Goal: Task Accomplishment & Management: Use online tool/utility

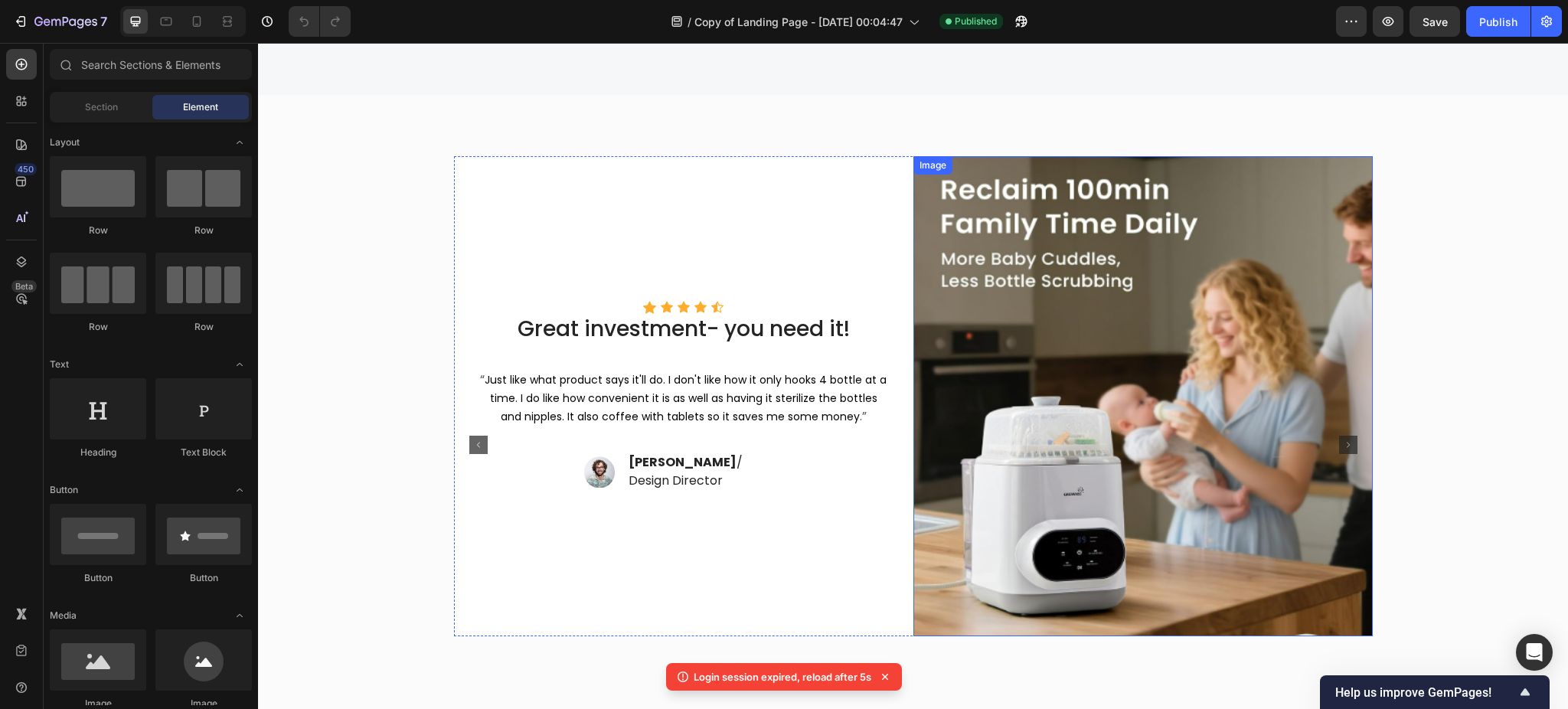
scroll to position [4985, 0]
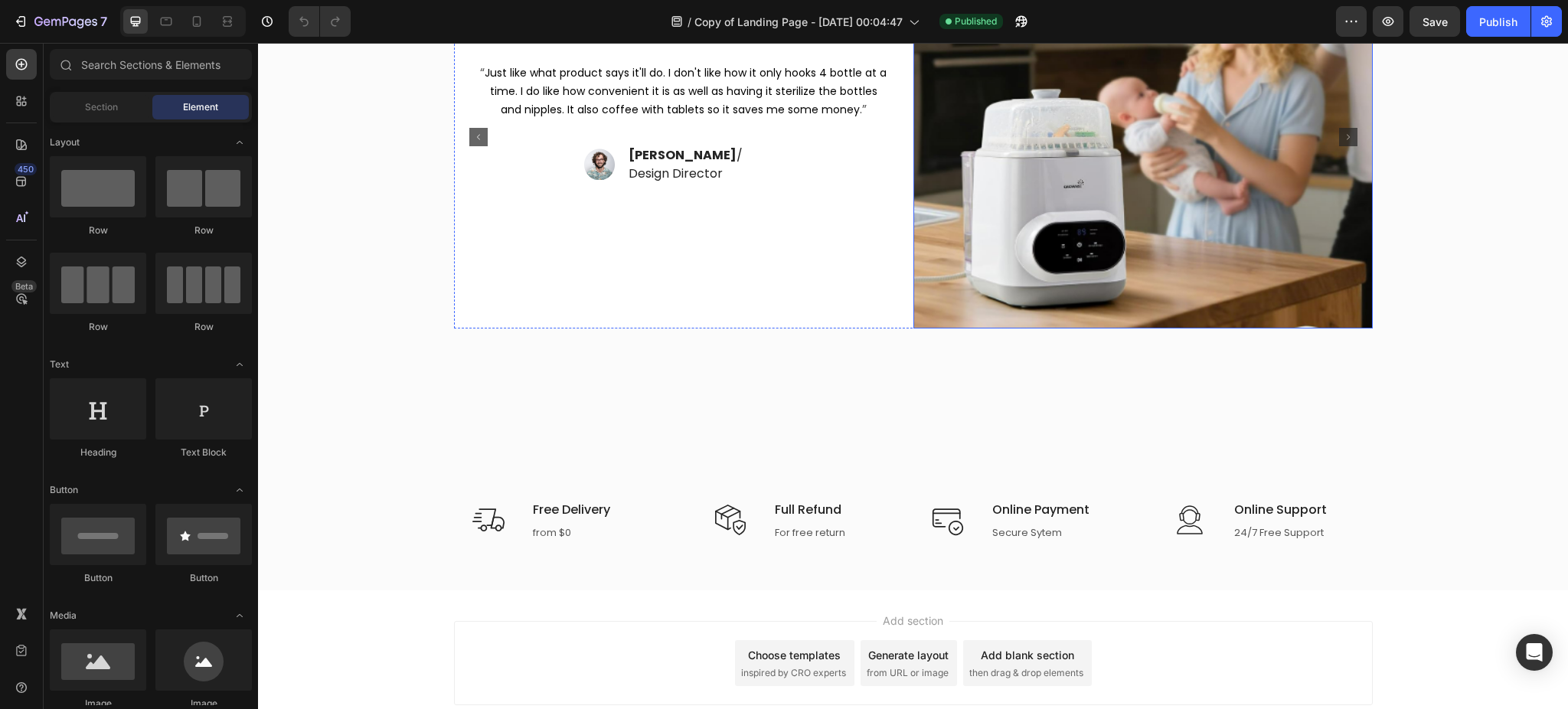
scroll to position [4159, 0]
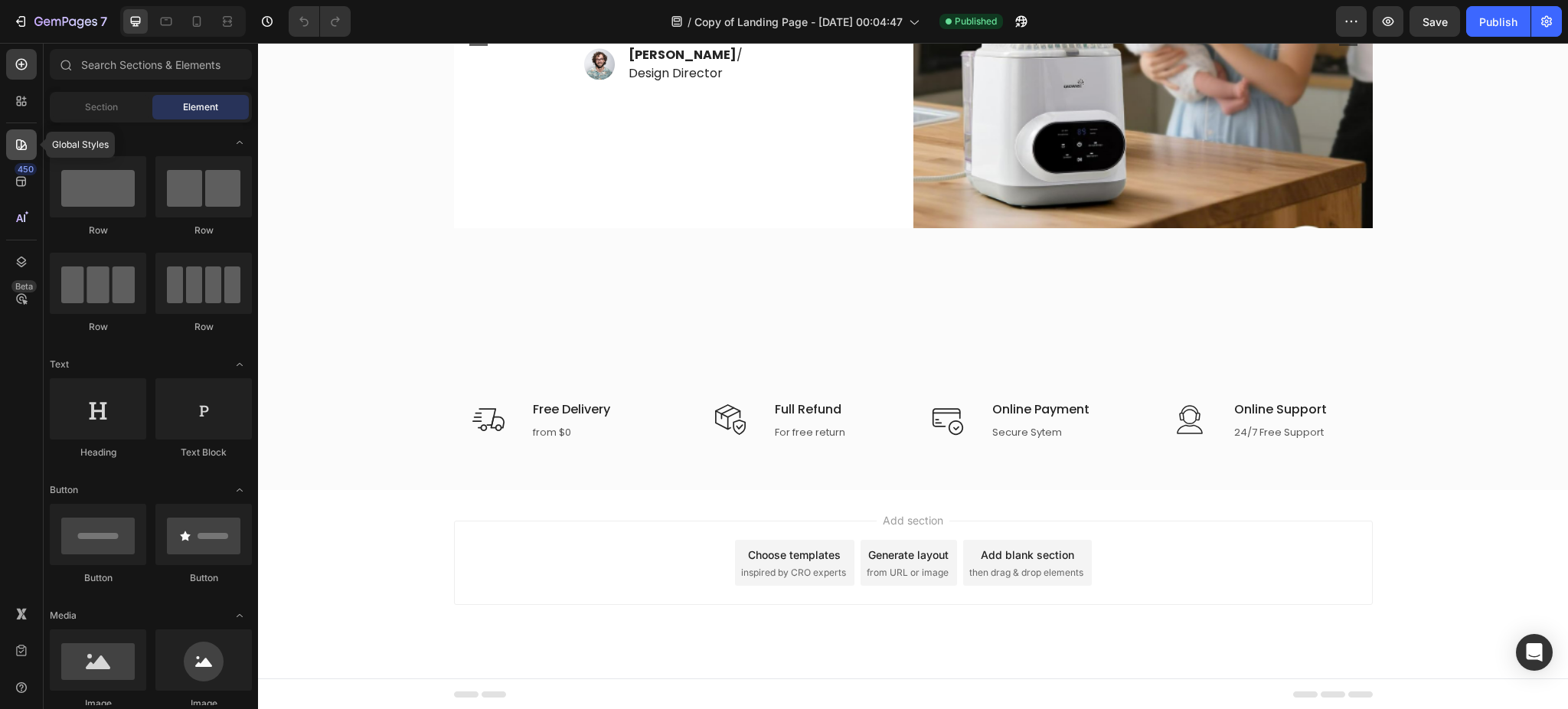
click at [19, 147] on icon at bounding box center [21, 145] width 15 height 15
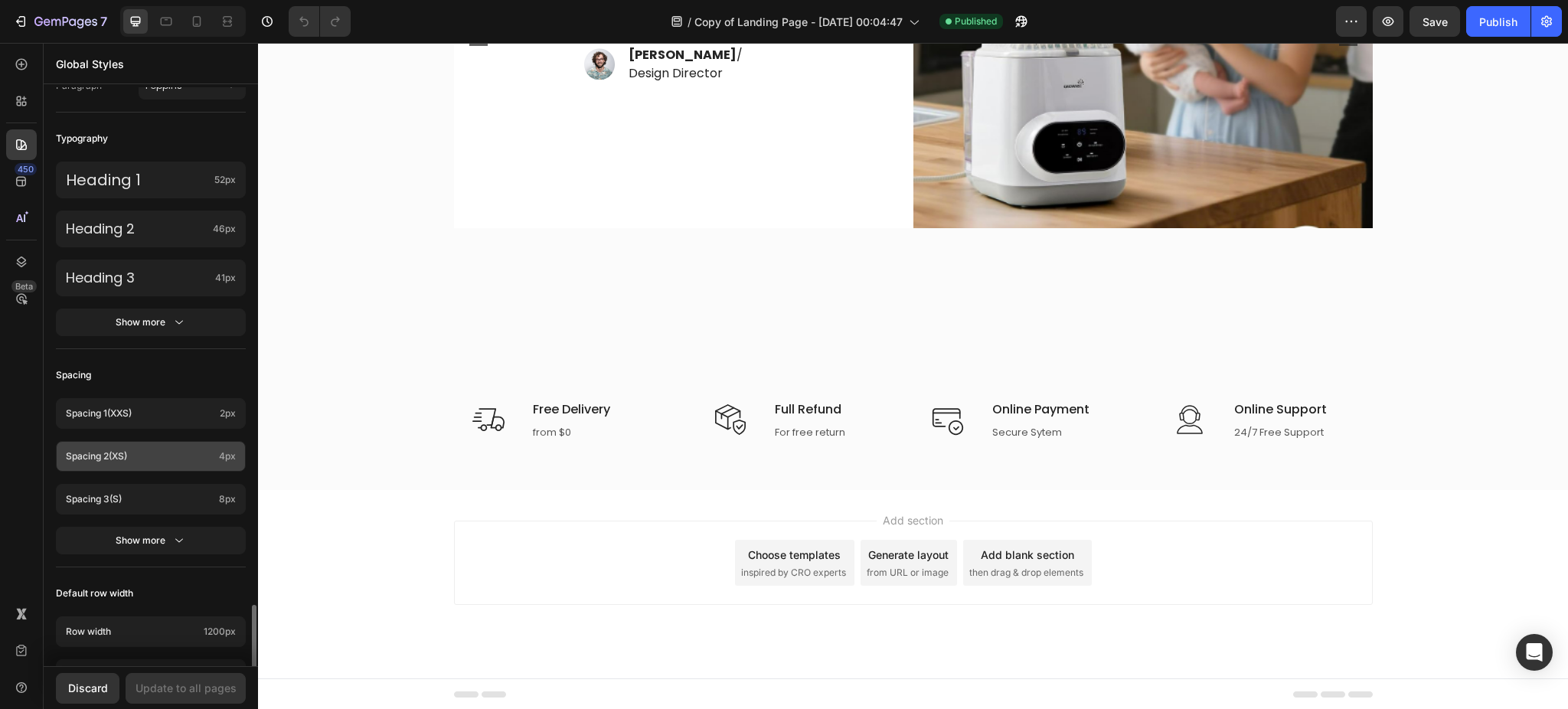
scroll to position [625, 0]
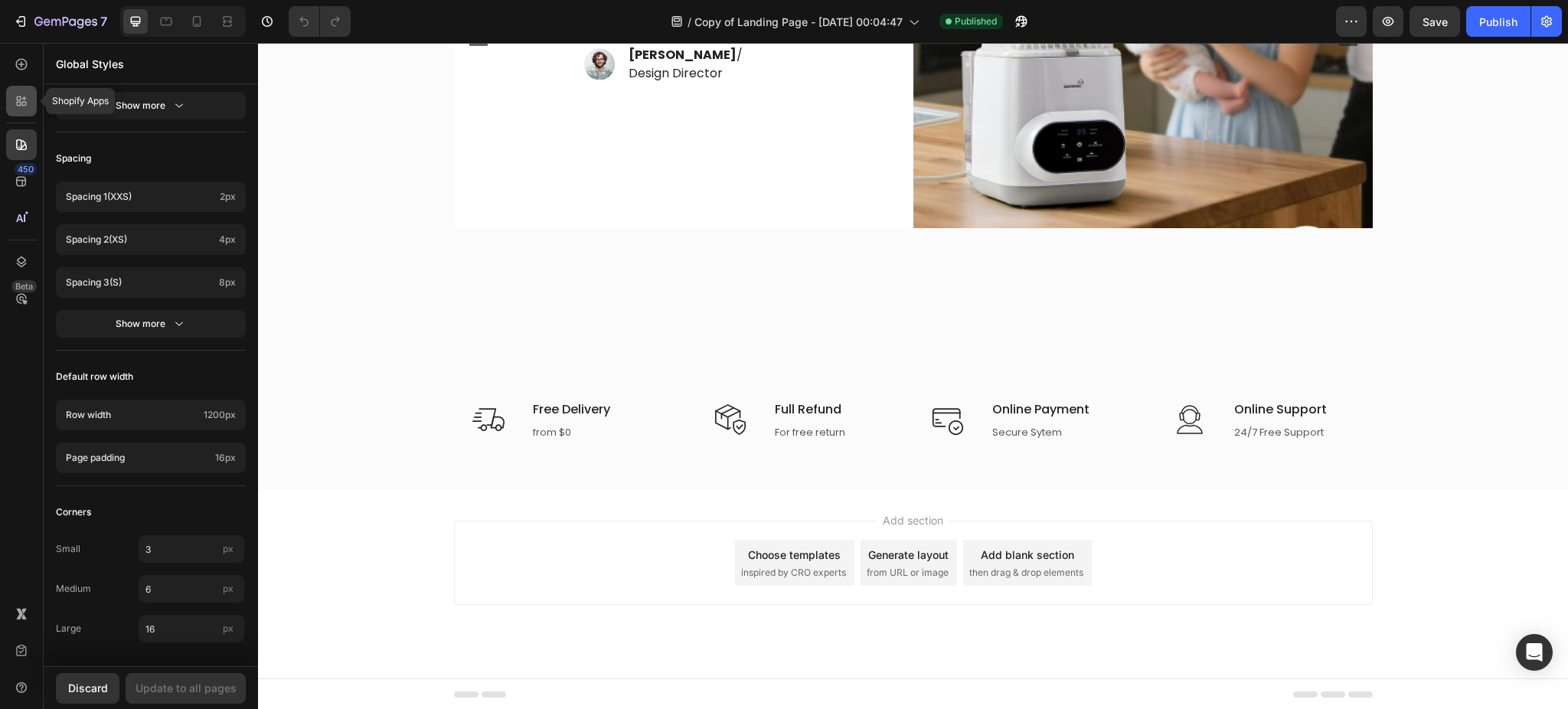
click at [14, 97] on icon at bounding box center [21, 101] width 15 height 15
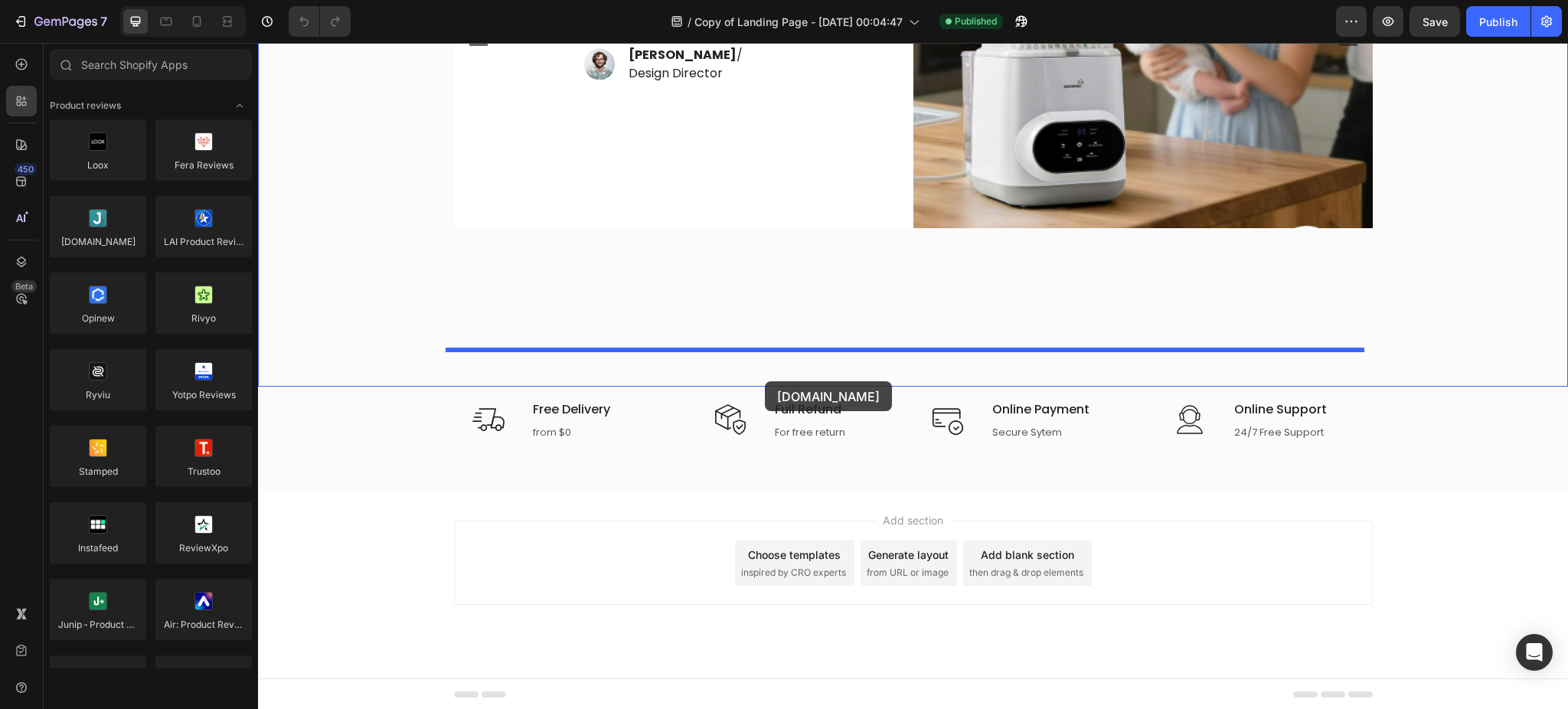
drag, startPoint x: 364, startPoint y: 275, endPoint x: 765, endPoint y: 382, distance: 415.0
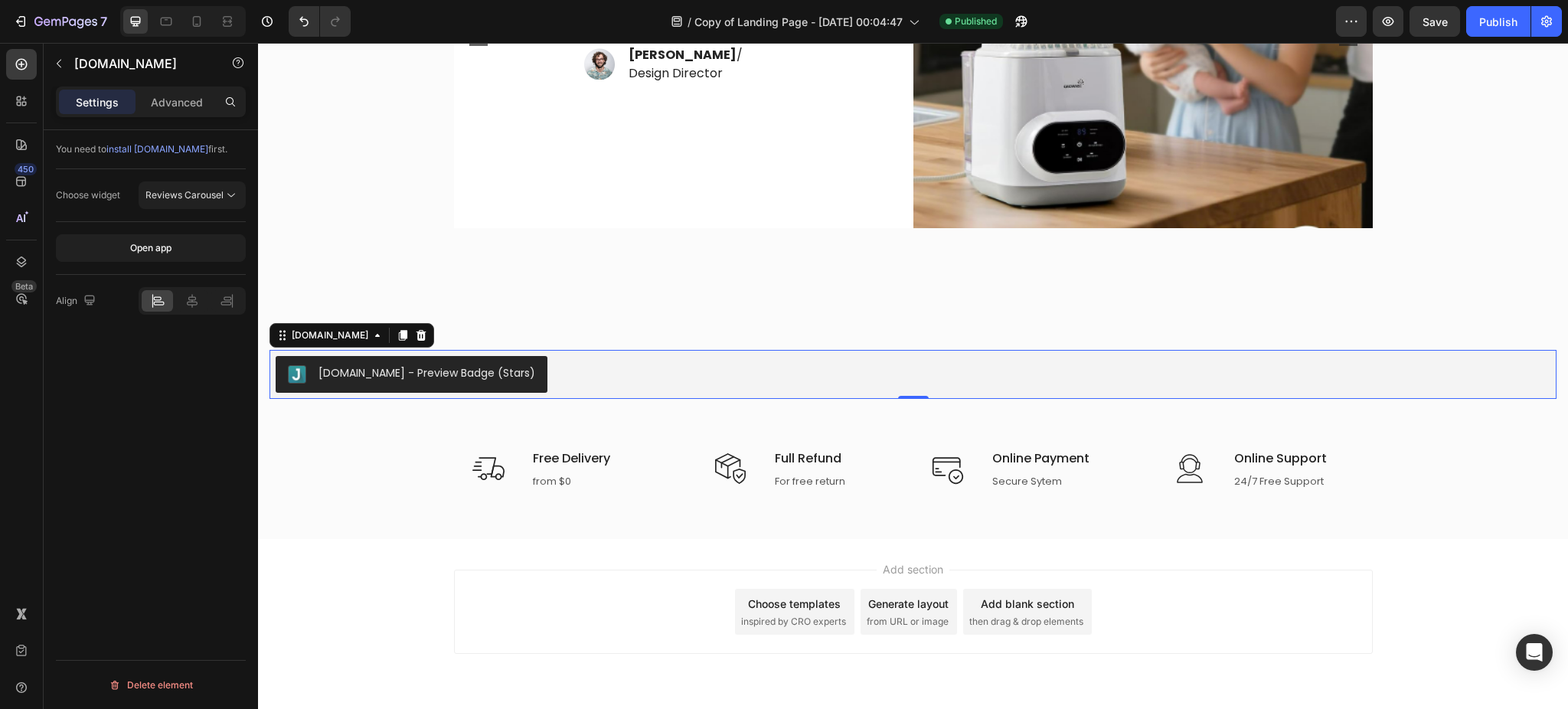
click at [430, 376] on div "Judge.me - Preview Badge (Stars)" at bounding box center [427, 373] width 216 height 16
click at [57, 68] on icon "button" at bounding box center [59, 63] width 13 height 13
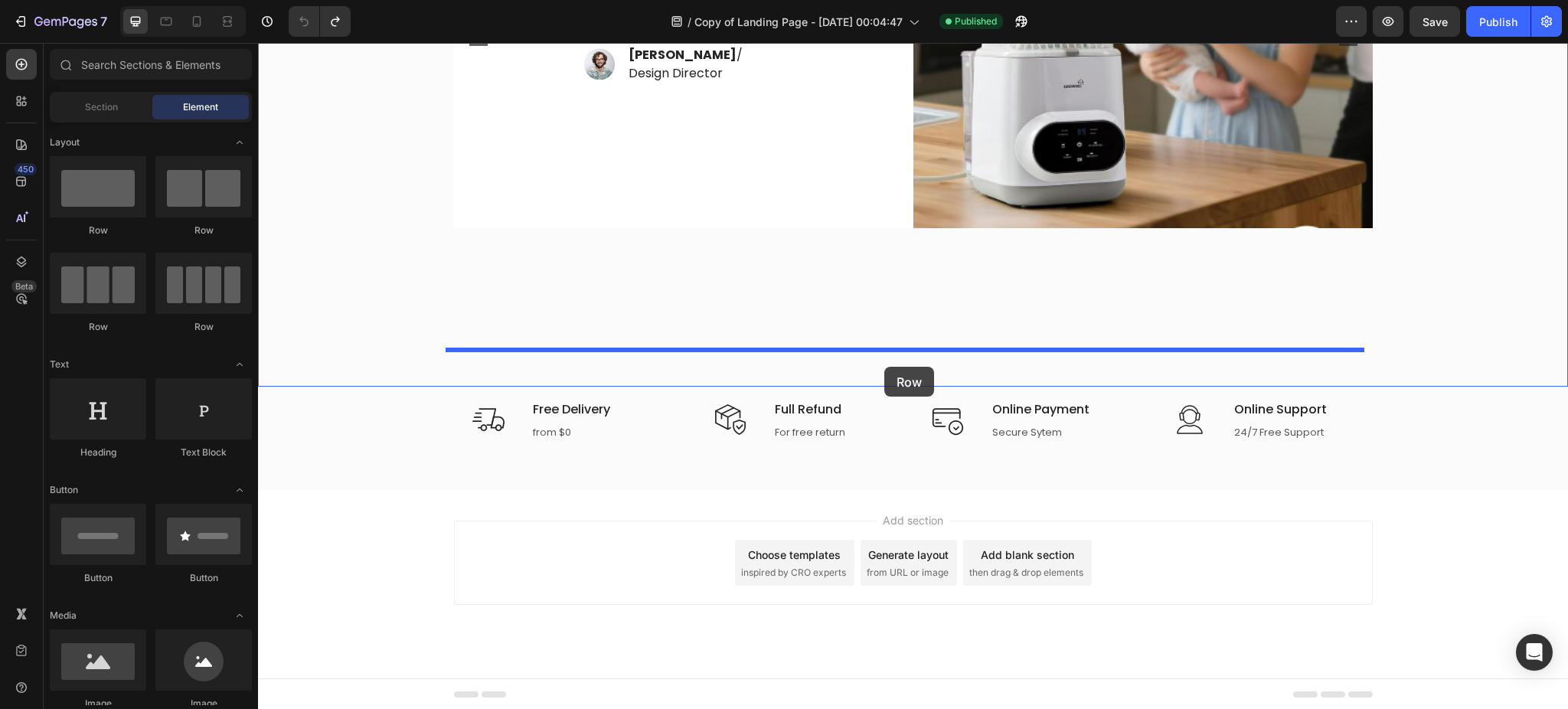
drag, startPoint x: 364, startPoint y: 246, endPoint x: 884, endPoint y: 367, distance: 533.9
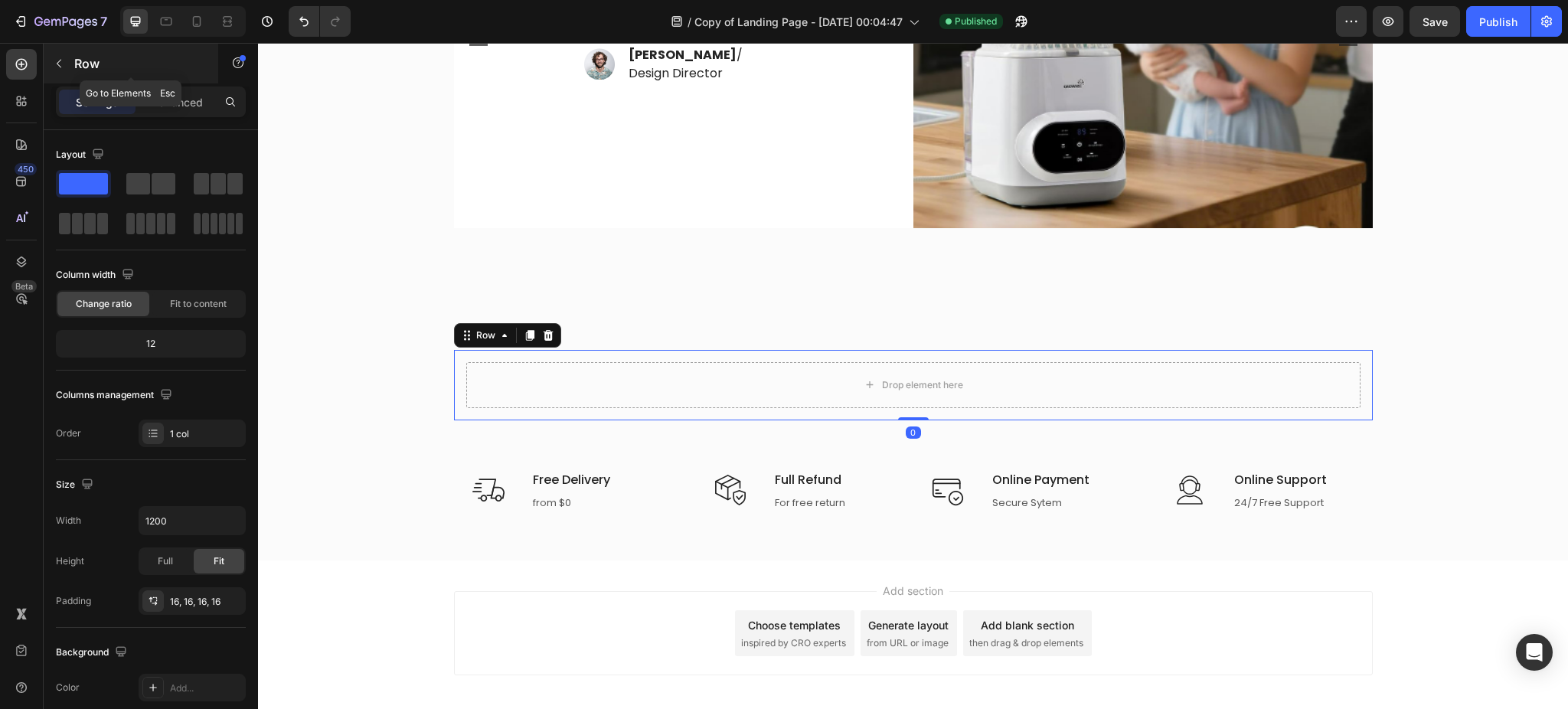
click at [50, 62] on button "button" at bounding box center [58, 63] width 24 height 24
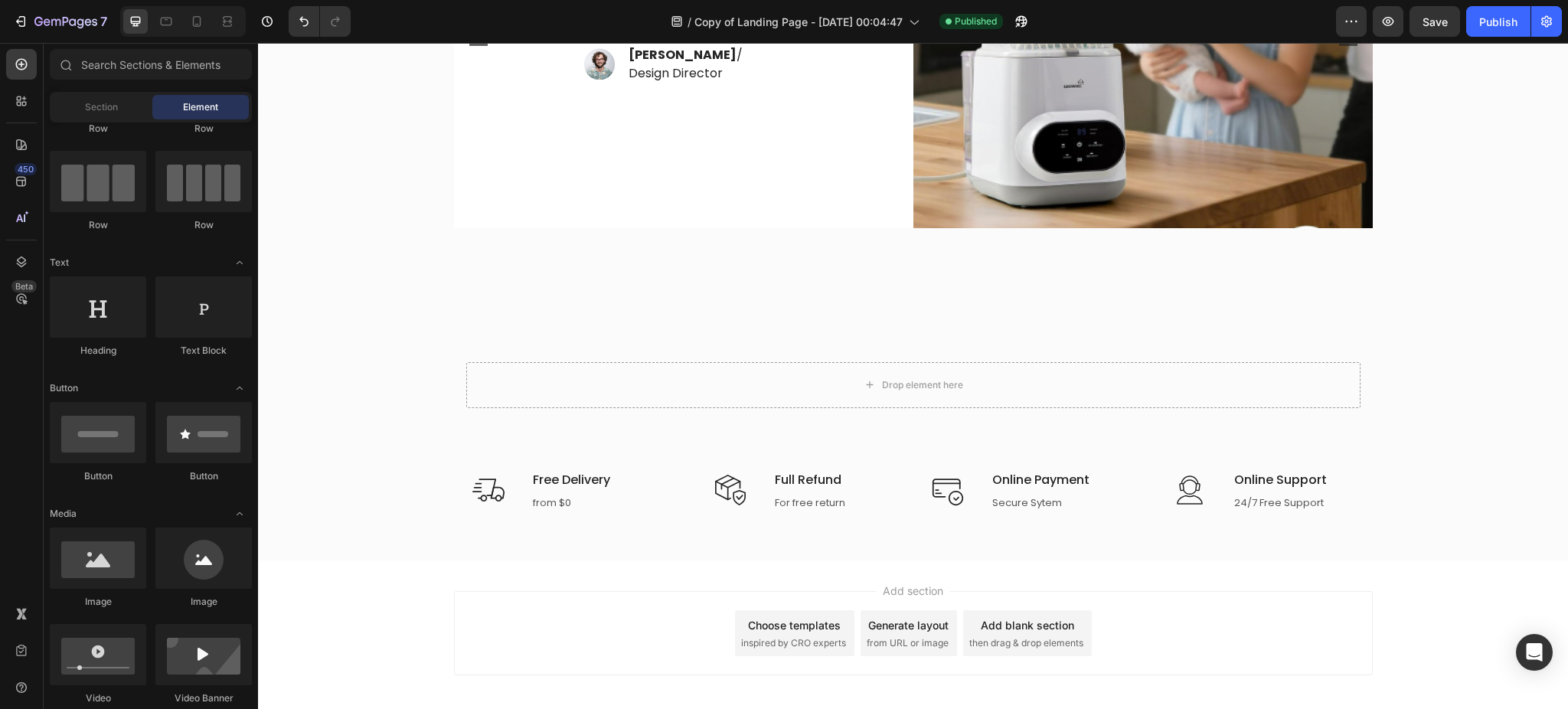
scroll to position [0, 0]
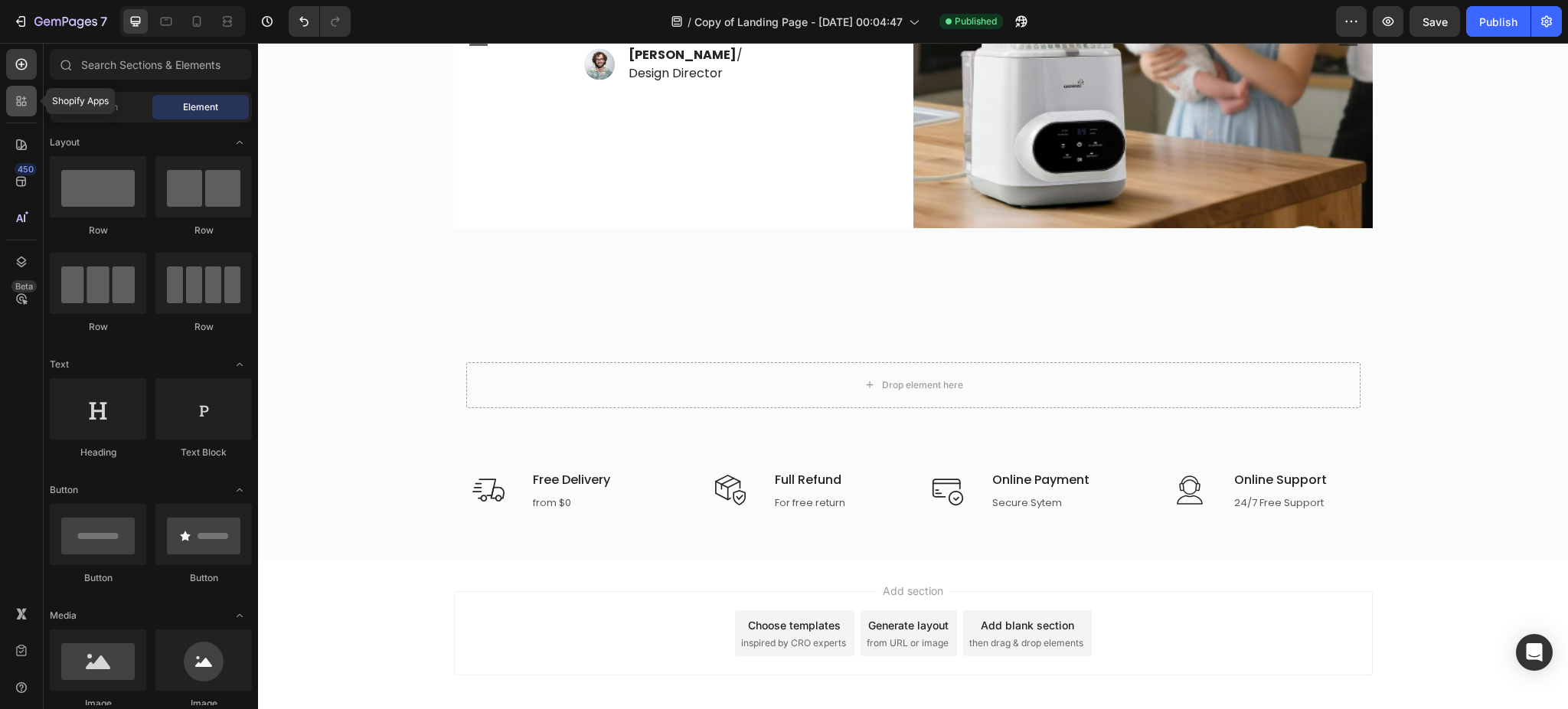
click at [19, 101] on icon at bounding box center [21, 101] width 15 height 15
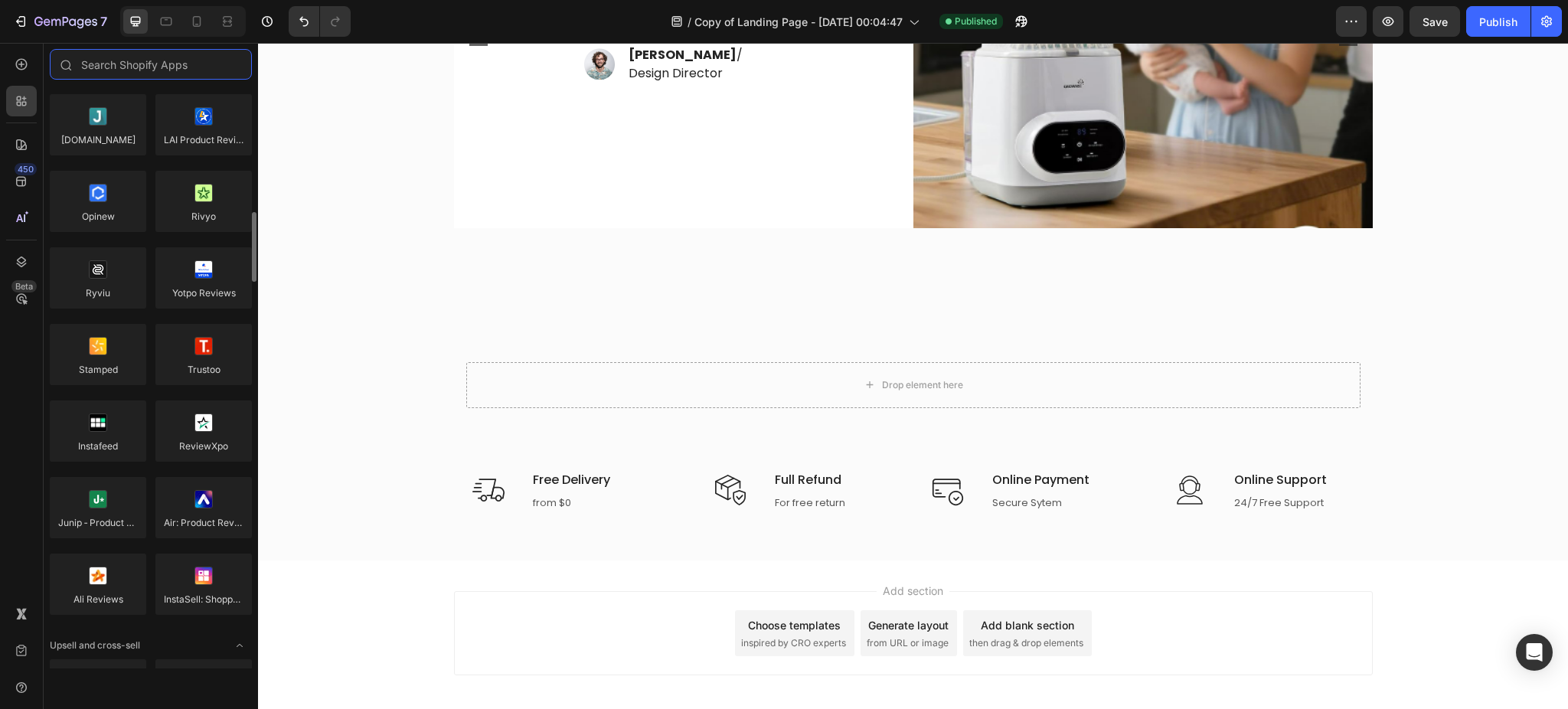
scroll to position [306, 0]
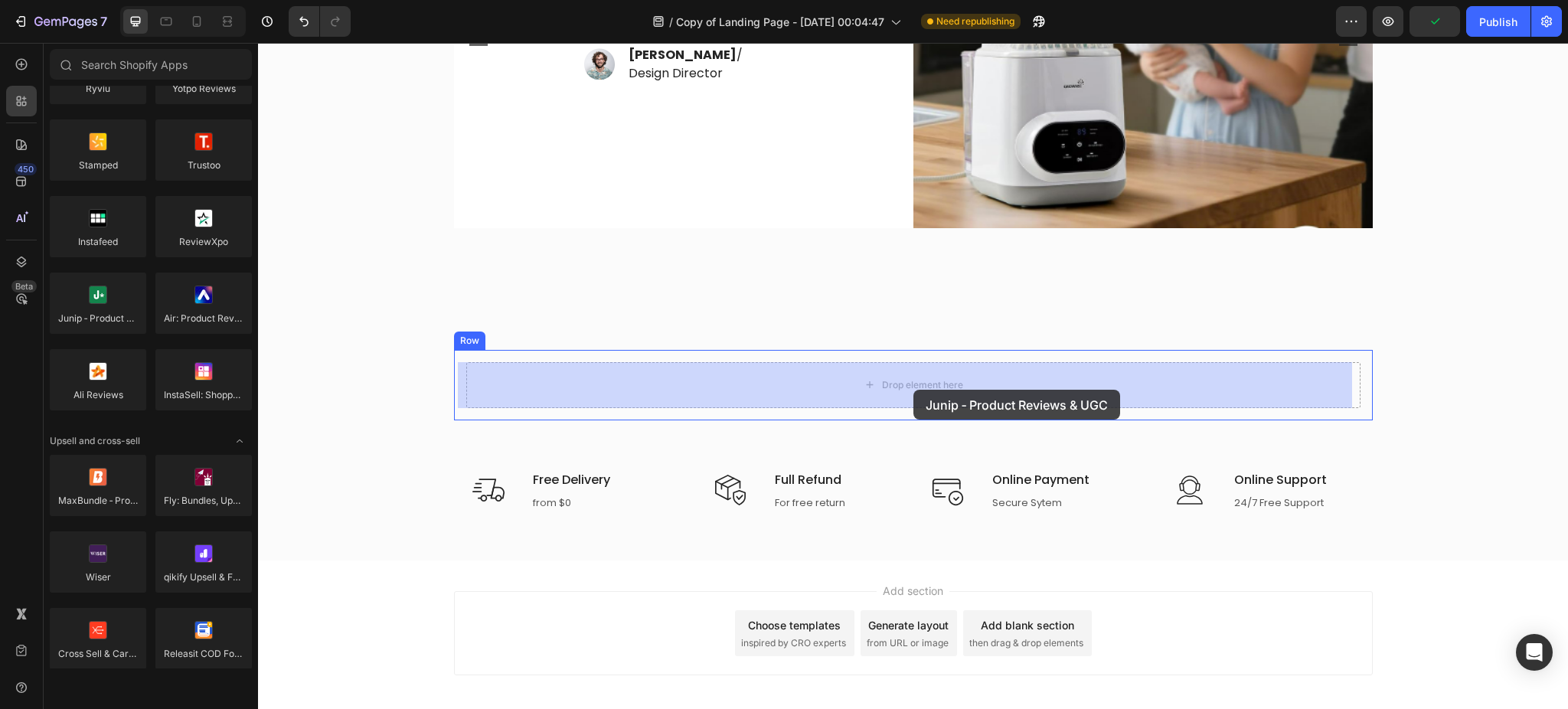
drag, startPoint x: 382, startPoint y: 357, endPoint x: 913, endPoint y: 389, distance: 532.0
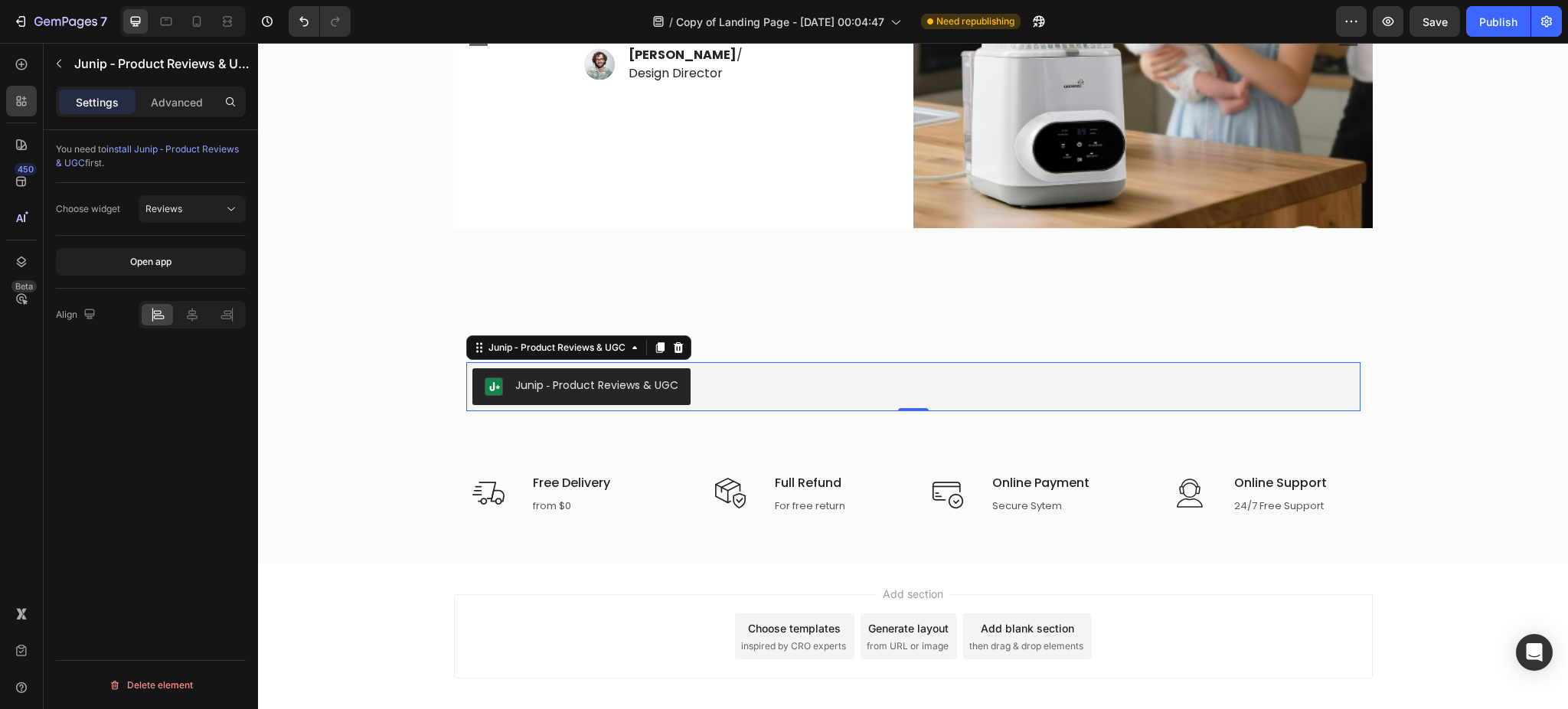
click at [607, 386] on div "Junip ‑ Product Reviews & UGC" at bounding box center [597, 385] width 164 height 16
click at [187, 101] on p "Advanced" at bounding box center [177, 101] width 52 height 16
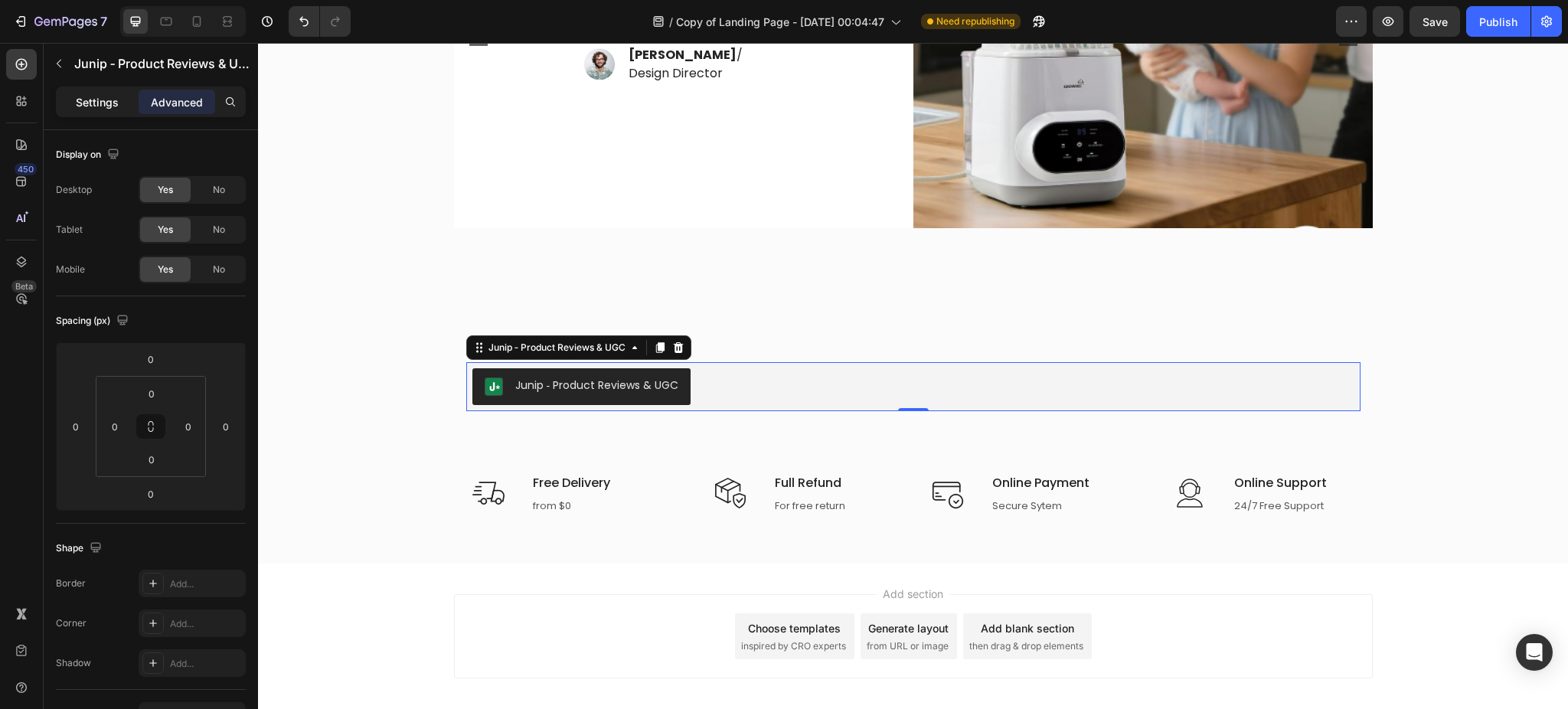
click at [96, 102] on p "Settings" at bounding box center [97, 101] width 43 height 16
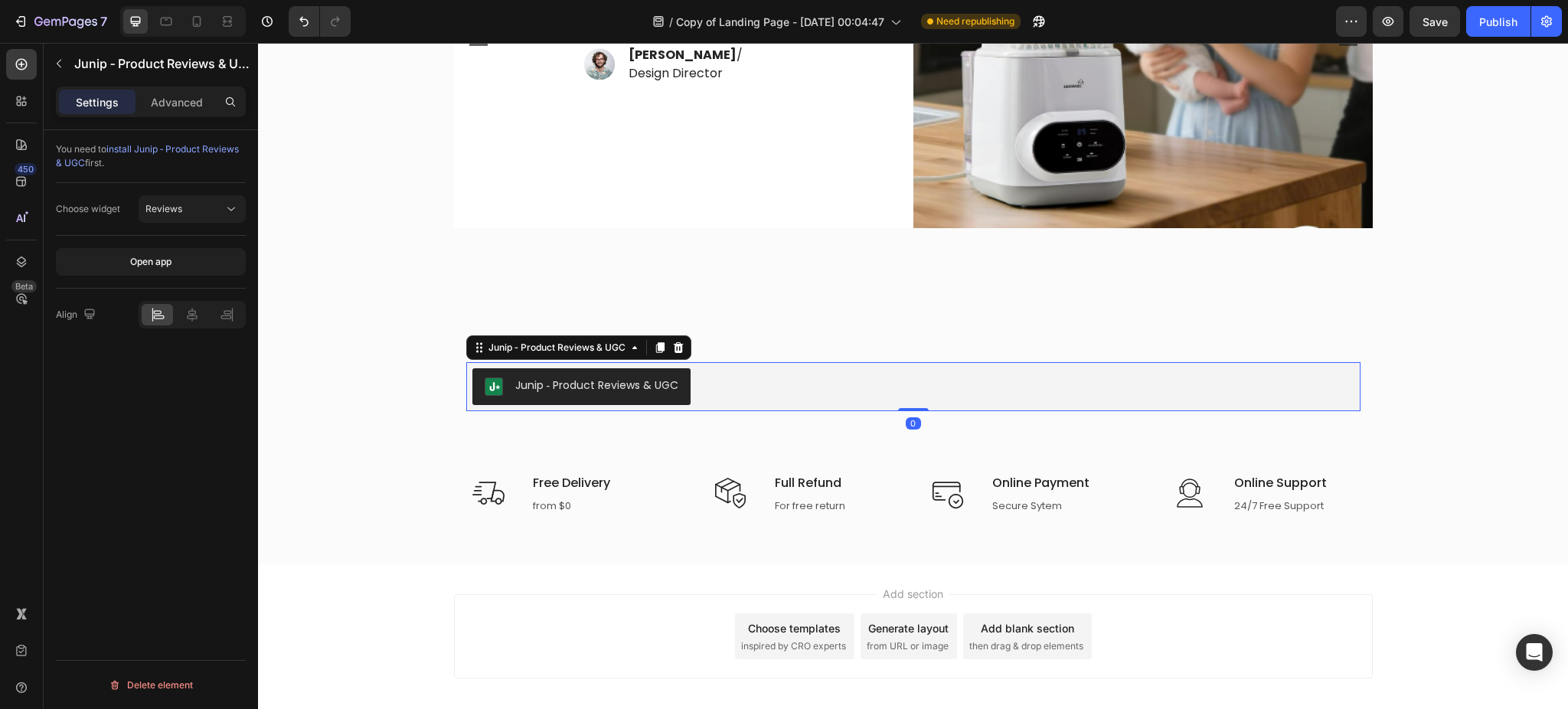
click at [603, 385] on div "Junip ‑ Product Reviews & UGC" at bounding box center [597, 385] width 164 height 16
click at [53, 59] on icon "button" at bounding box center [59, 63] width 13 height 13
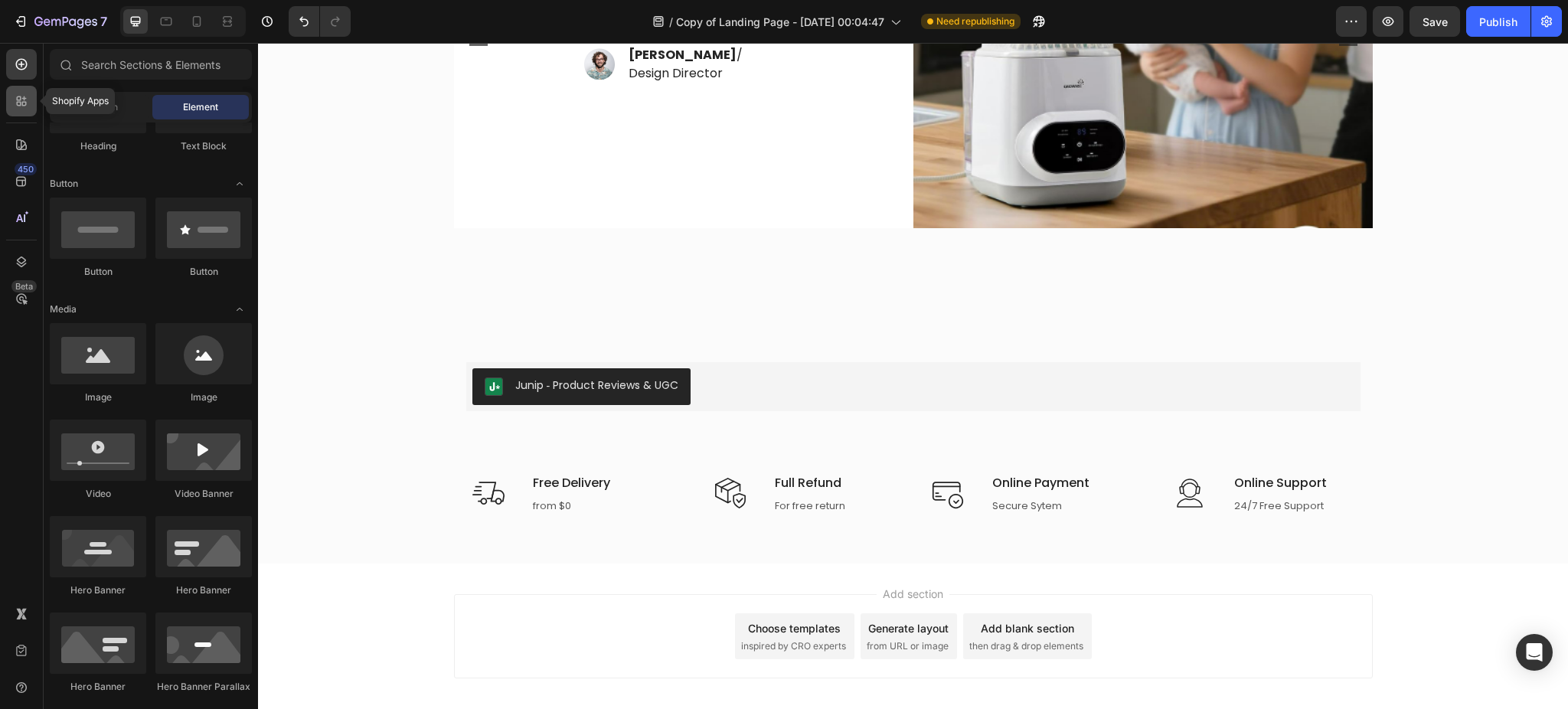
click at [18, 111] on div at bounding box center [21, 101] width 31 height 31
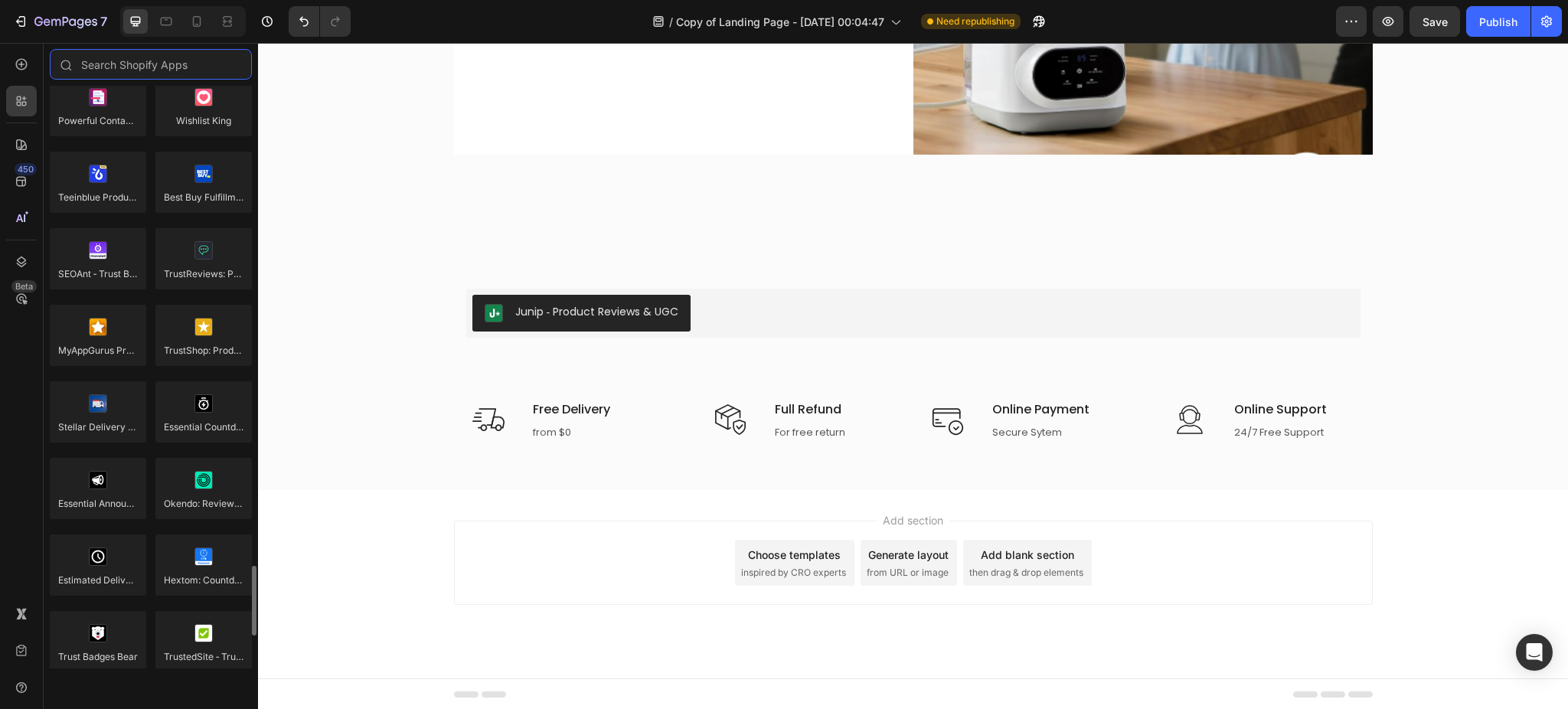
scroll to position [4256, 0]
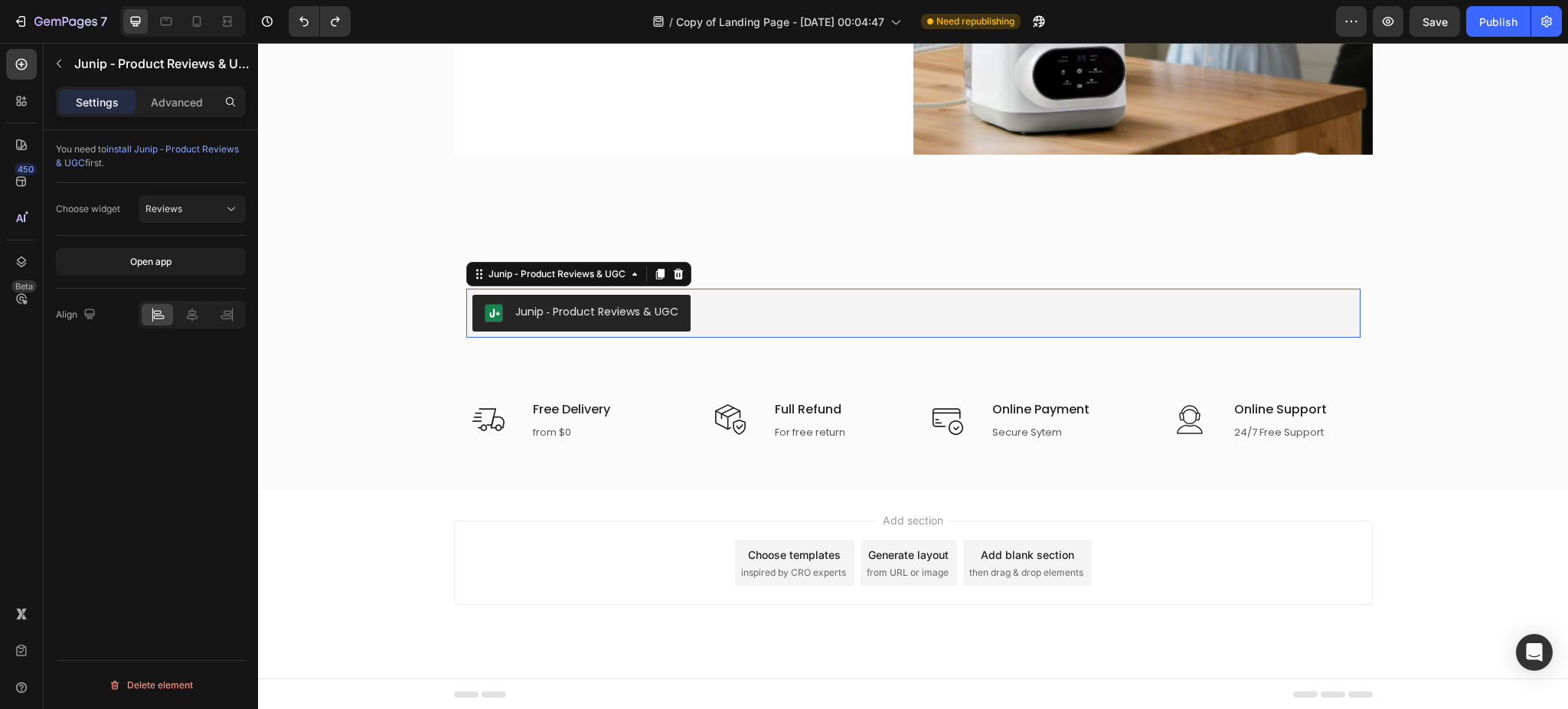
click at [1040, 308] on div "Junip ‑ Product Reviews & UGC" at bounding box center [913, 313] width 882 height 37
click at [672, 275] on icon at bounding box center [678, 273] width 13 height 13
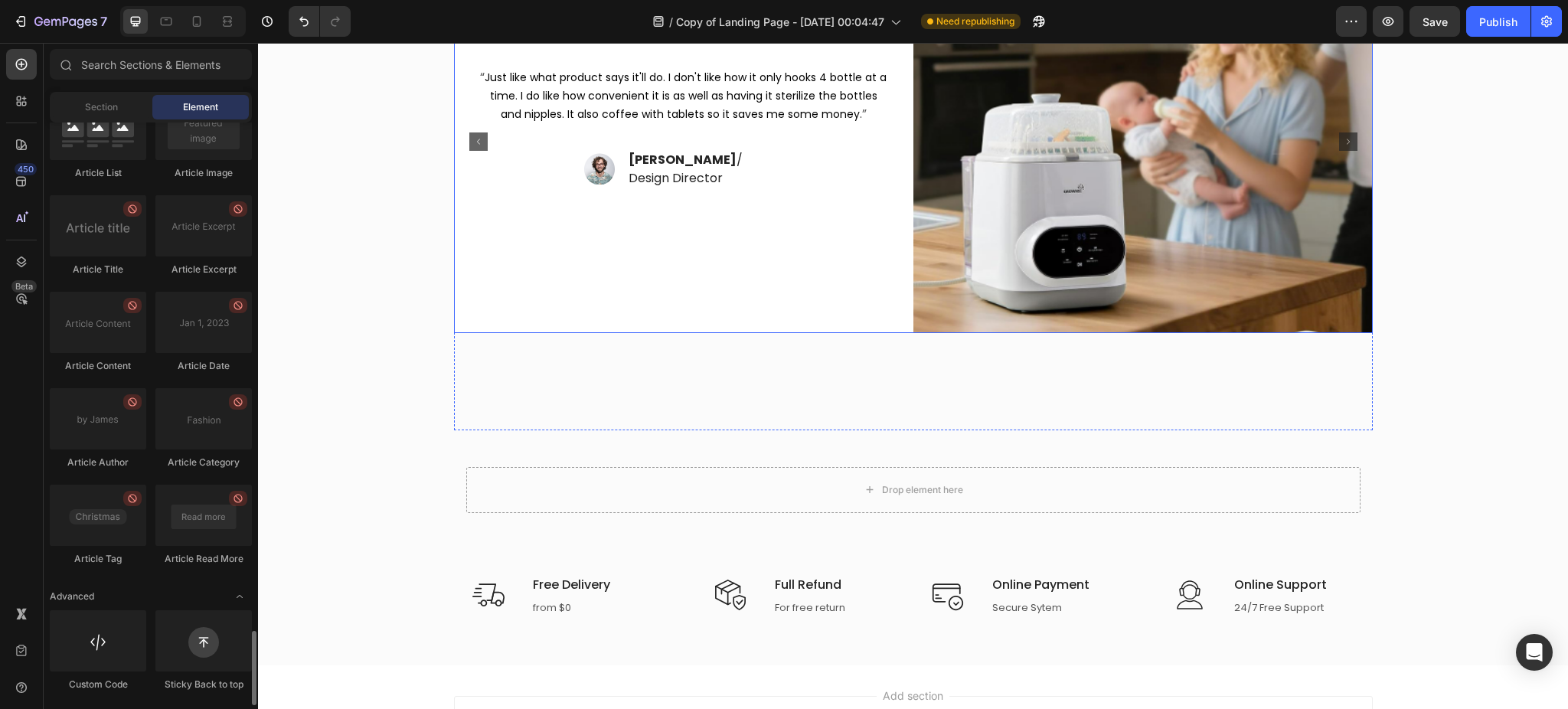
scroll to position [4027, 0]
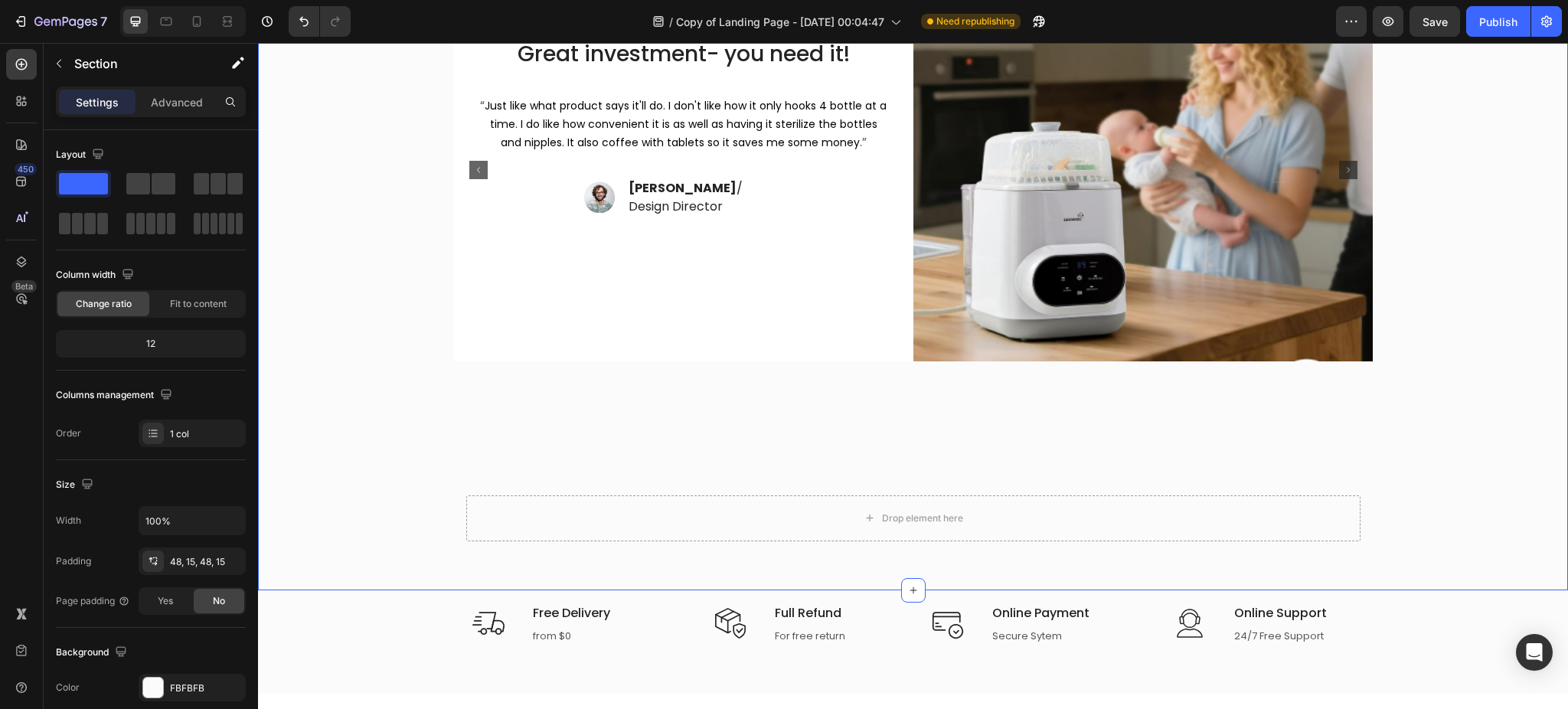
click at [1412, 509] on div "Icon Icon Icon Icon Icon Icon List Hoz Great investment- you need it! Text bloc…" at bounding box center [913, 206] width 1287 height 695
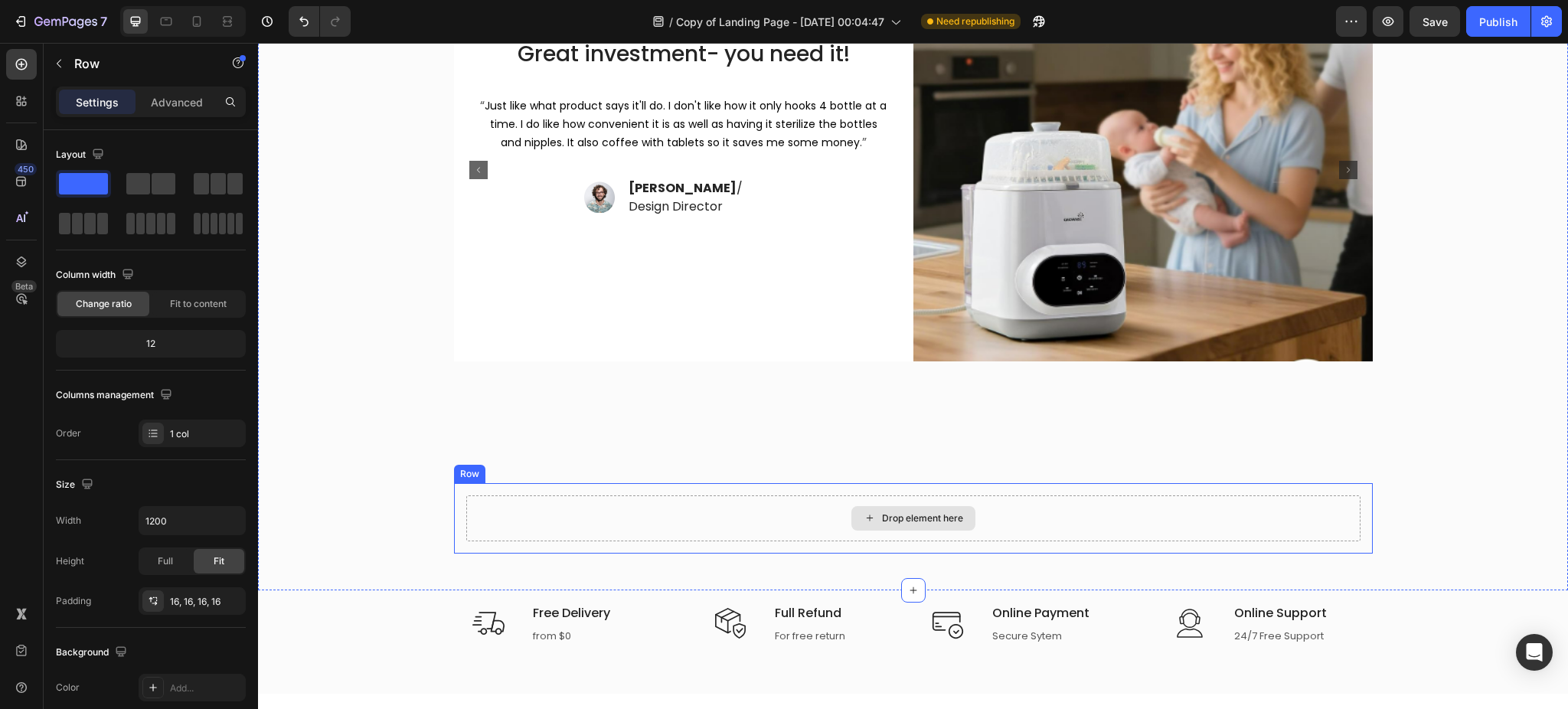
click at [1018, 503] on div "Drop element here" at bounding box center [914, 519] width 895 height 46
click at [543, 463] on icon at bounding box center [548, 468] width 10 height 11
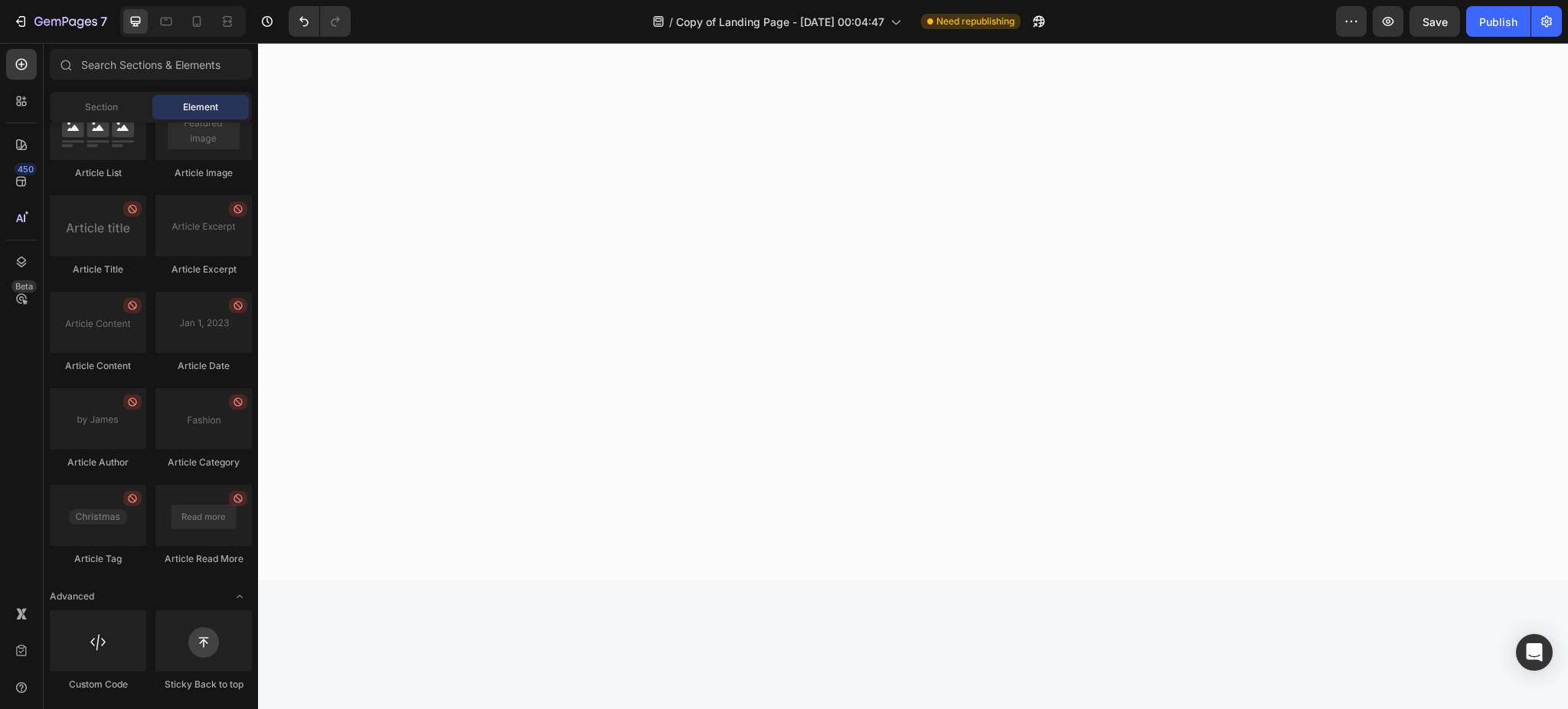
scroll to position [0, 0]
